Goal: Information Seeking & Learning: Compare options

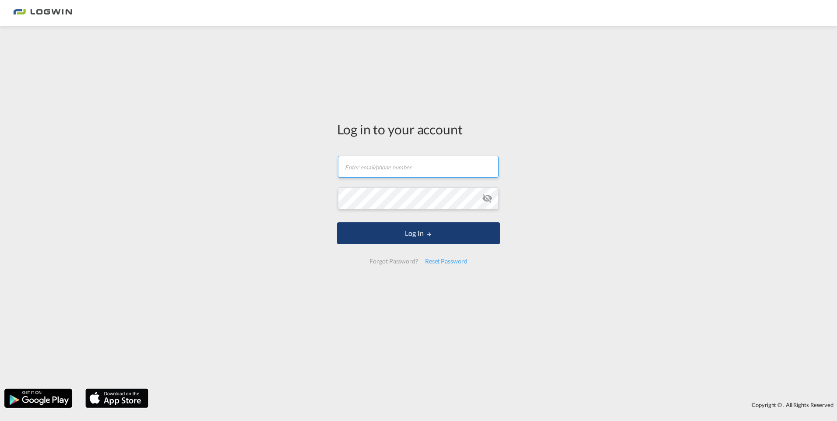
type input "ivan.korobka@logwin-logistics.com"
click at [485, 226] on button "Log In" at bounding box center [418, 233] width 163 height 22
